Goal: Task Accomplishment & Management: Manage account settings

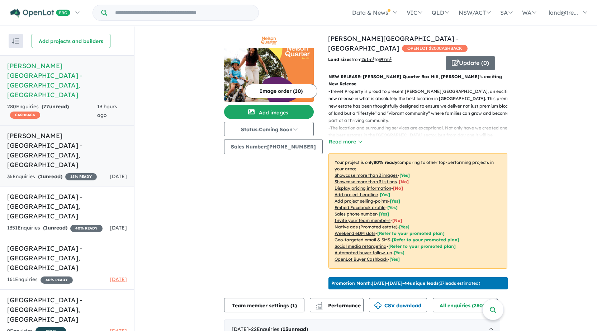
click at [68, 131] on h5 "Meadows Northwest Estate - Vineyard , NSW" at bounding box center [67, 150] width 120 height 39
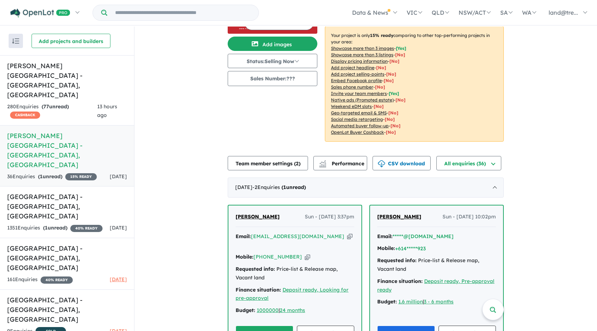
scroll to position [144, 0]
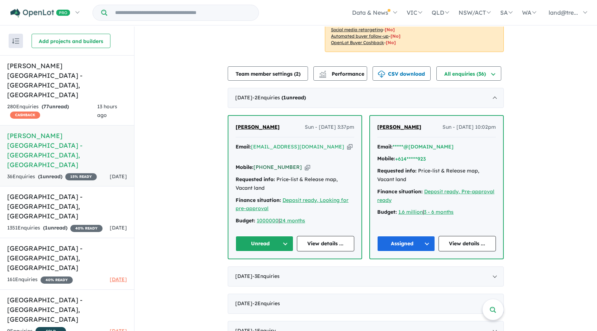
drag, startPoint x: 295, startPoint y: 148, endPoint x: 289, endPoint y: 151, distance: 7.2
click at [294, 163] on div "Mobile: +61 490 666 656 Copied!" at bounding box center [295, 167] width 119 height 9
click at [305, 164] on icon "button" at bounding box center [307, 168] width 5 height 8
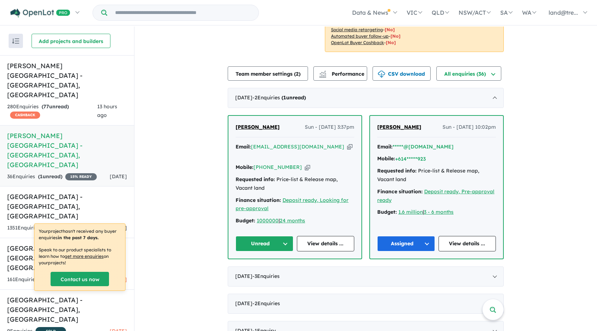
click at [347, 143] on icon "button" at bounding box center [349, 147] width 5 height 8
click at [548, 157] on div "View 7 projects in your account Meadows Northwest Estate - Vineyard 15 % READY …" at bounding box center [366, 279] width 463 height 792
click at [250, 236] on button "Unread" at bounding box center [265, 243] width 58 height 15
drag, startPoint x: 257, startPoint y: 258, endPoint x: 233, endPoint y: 242, distance: 29.6
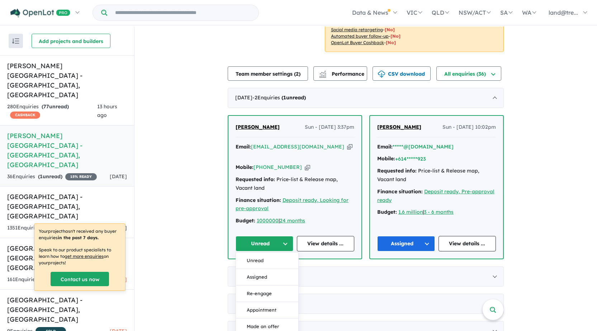
click at [257, 269] on button "Assigned" at bounding box center [267, 277] width 62 height 17
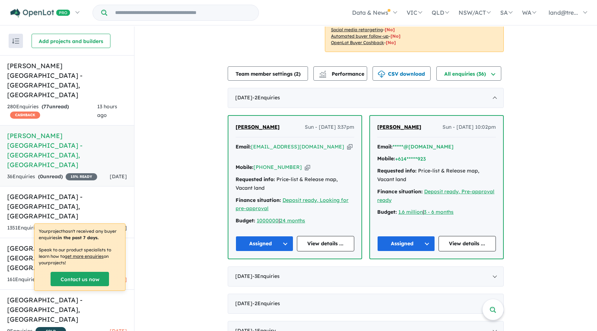
click at [201, 116] on div "View 7 projects in your account Meadows Northwest Estate - Vineyard 15 % READY …" at bounding box center [366, 279] width 463 height 792
drag, startPoint x: 159, startPoint y: 88, endPoint x: 158, endPoint y: 85, distance: 3.7
click at [158, 85] on div "View 7 projects in your account Meadows Northwest Estate - Vineyard 15 % READY …" at bounding box center [366, 279] width 463 height 792
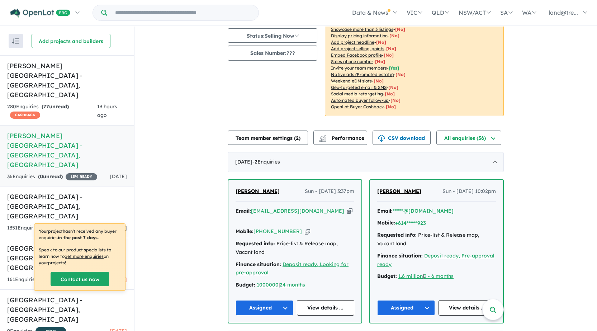
scroll to position [0, 0]
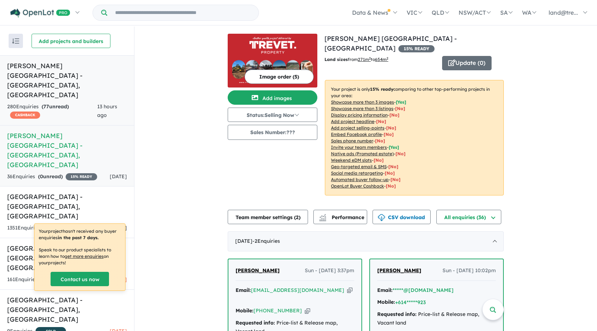
click at [67, 69] on h5 "Nelson Quarter Estate - Box Hill , NSW" at bounding box center [67, 80] width 120 height 39
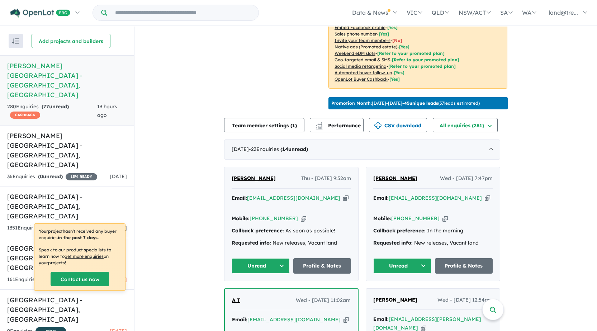
scroll to position [72, 0]
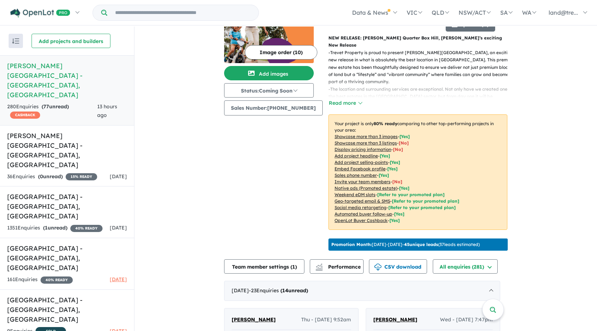
scroll to position [0, 0]
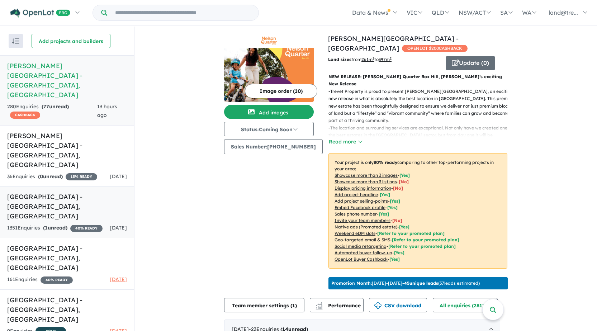
click at [55, 225] on strong "( 1 unread)" at bounding box center [55, 228] width 24 height 6
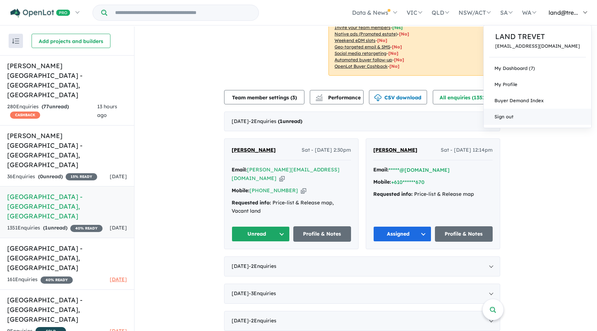
click at [537, 117] on link "Sign out" at bounding box center [538, 117] width 108 height 16
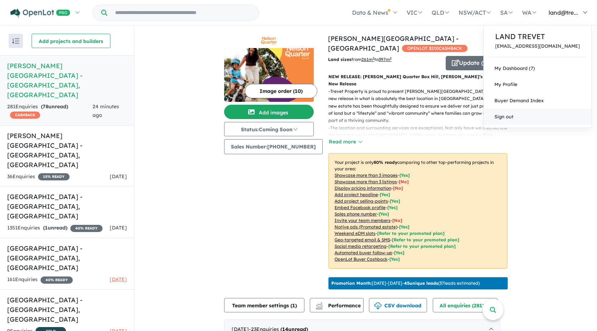
click at [542, 114] on link "Sign out" at bounding box center [538, 117] width 108 height 16
click at [571, 68] on link "My Dashboard (7)" at bounding box center [538, 68] width 108 height 16
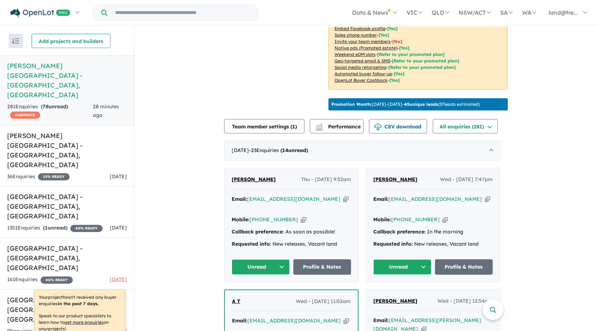
scroll to position [179, 0]
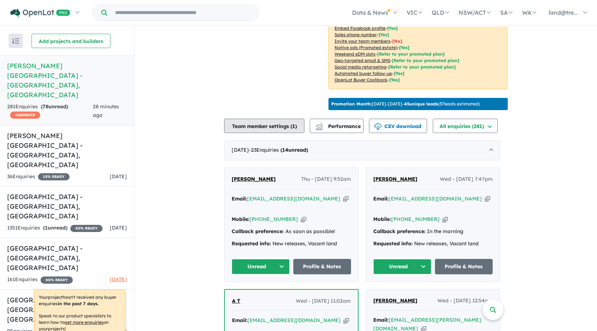
click at [276, 119] on button "Team member settings ( 1 )" at bounding box center [264, 126] width 80 height 14
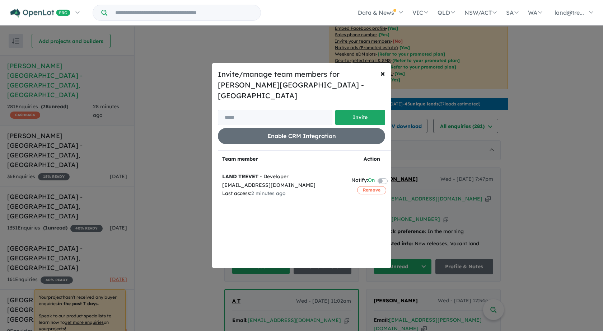
click at [186, 100] on div "Invite/manage team members for Nelson Quarter Estate - Box Hill Invite Enable C…" at bounding box center [301, 165] width 603 height 331
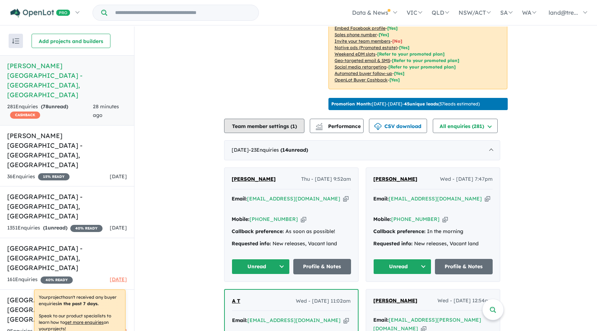
click at [271, 119] on button "Team member settings ( 1 )" at bounding box center [264, 126] width 80 height 14
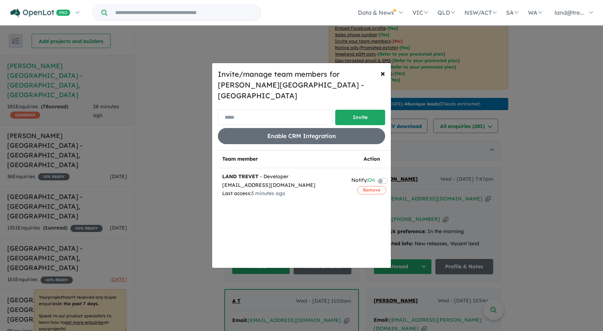
click at [254, 110] on input "email" at bounding box center [275, 117] width 114 height 15
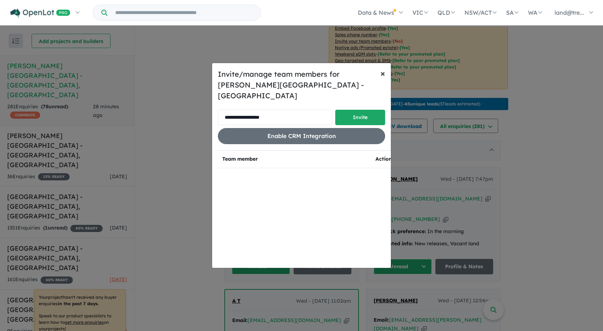
type input "**********"
click at [383, 79] on span "×" at bounding box center [382, 73] width 5 height 11
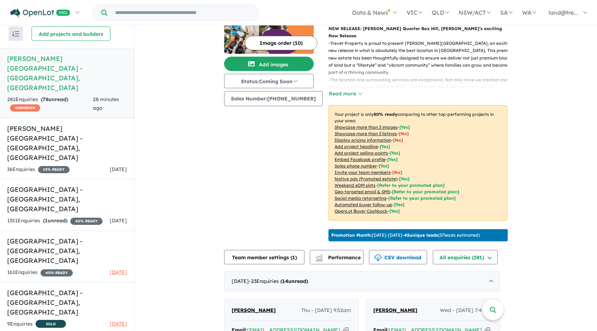
scroll to position [144, 0]
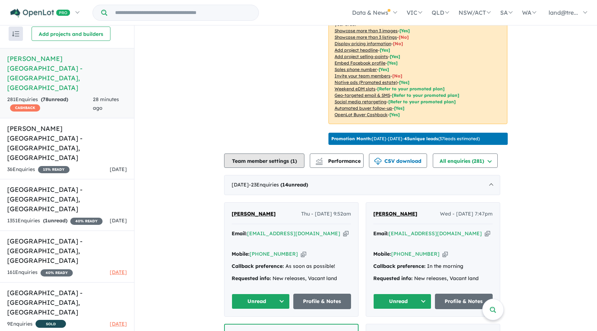
click at [261, 154] on button "Team member settings ( 1 )" at bounding box center [264, 161] width 80 height 14
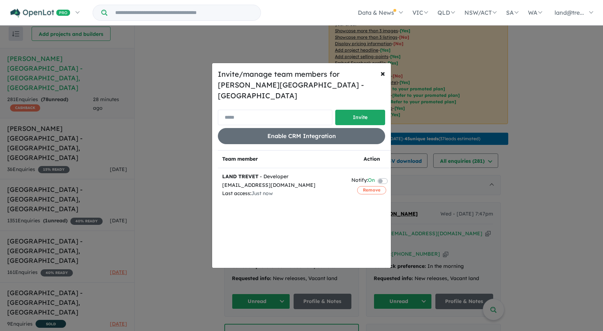
click at [245, 110] on input "email" at bounding box center [275, 117] width 114 height 15
type input "**********"
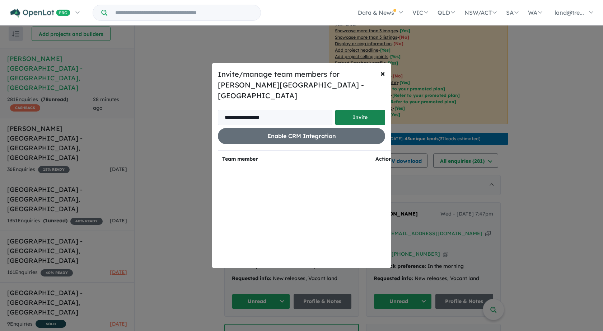
click at [361, 112] on button "Invite" at bounding box center [360, 117] width 50 height 15
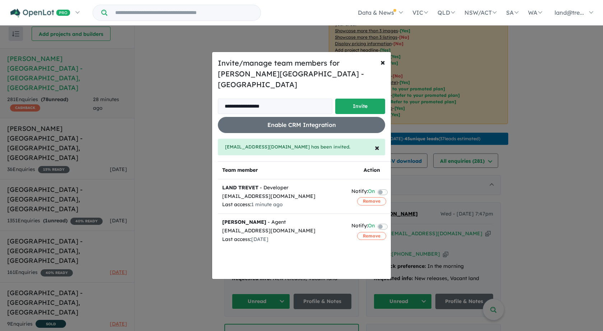
drag, startPoint x: 581, startPoint y: 50, endPoint x: 579, endPoint y: 47, distance: 3.7
click at [581, 50] on div "**********" at bounding box center [301, 165] width 603 height 331
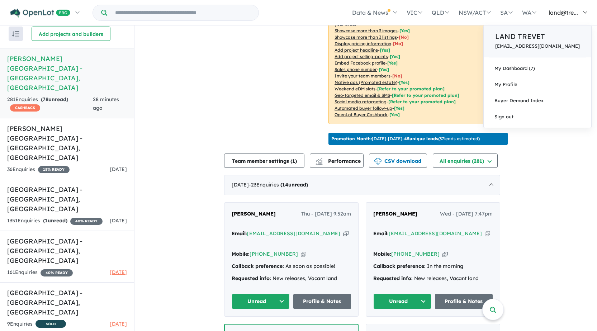
drag, startPoint x: 572, startPoint y: 15, endPoint x: 568, endPoint y: 42, distance: 26.8
click at [571, 15] on span "land@tre..." at bounding box center [563, 12] width 29 height 7
click at [547, 34] on p "LAND TREVET" at bounding box center [538, 36] width 85 height 11
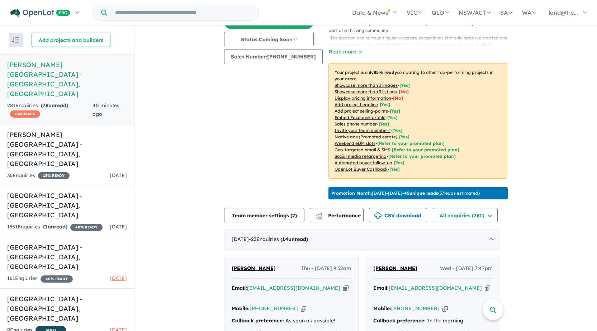
scroll to position [144, 0]
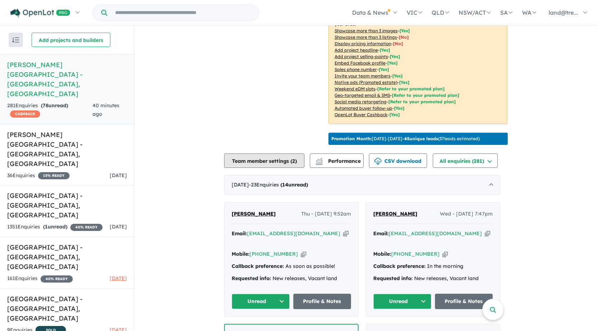
click at [260, 154] on button "Team member settings ( 2 )" at bounding box center [264, 161] width 80 height 14
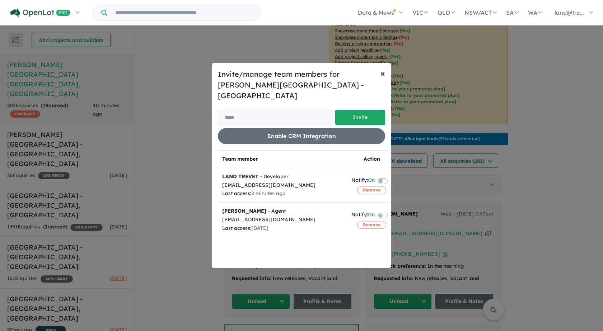
click at [383, 78] on span "×" at bounding box center [382, 73] width 5 height 11
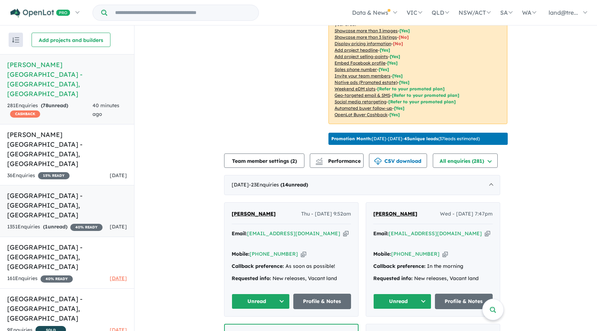
click at [45, 224] on strong "( 1 unread)" at bounding box center [55, 227] width 24 height 6
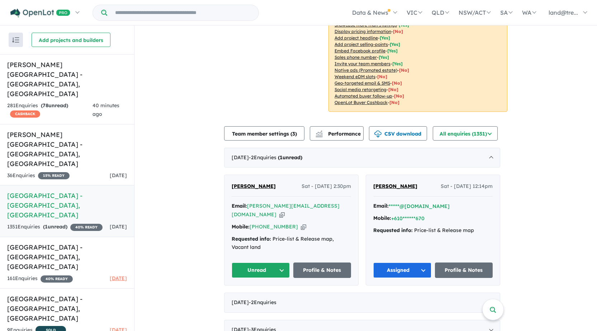
scroll to position [150, 0]
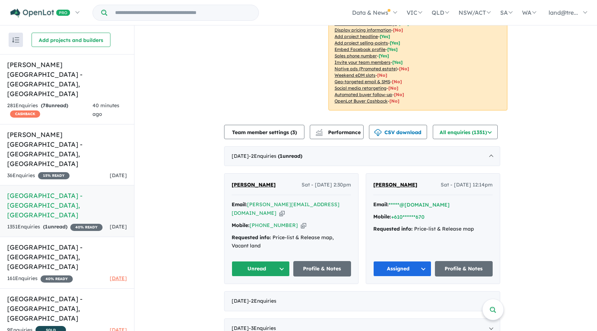
click at [301, 222] on icon "button" at bounding box center [303, 226] width 5 height 8
click at [285, 210] on icon "button" at bounding box center [282, 214] width 5 height 8
drag, startPoint x: 257, startPoint y: 250, endPoint x: 254, endPoint y: 252, distance: 3.8
click at [254, 261] on button "Unread" at bounding box center [261, 268] width 58 height 15
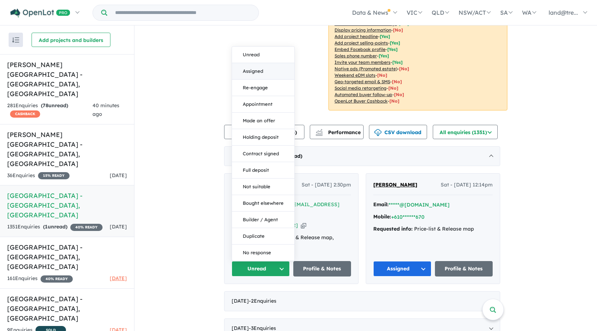
click at [254, 63] on button "Assigned" at bounding box center [263, 71] width 62 height 17
